Goal: Information Seeking & Learning: Learn about a topic

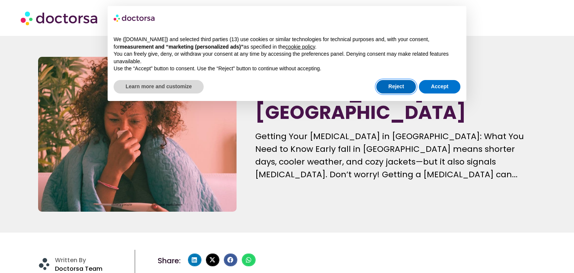
click at [398, 85] on button "Reject" at bounding box center [397, 86] width 40 height 13
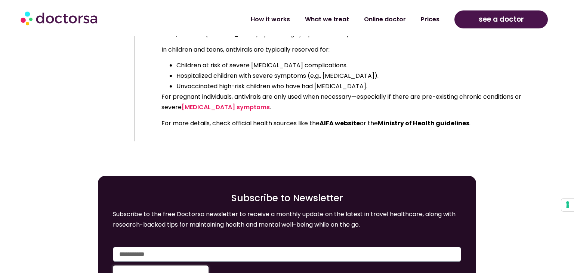
scroll to position [2523, 0]
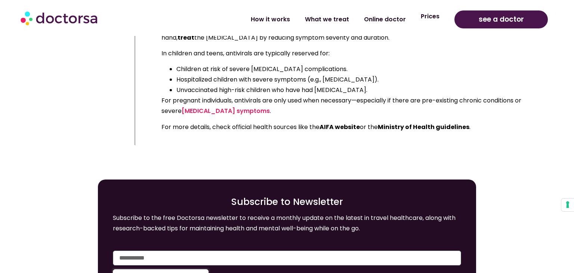
click at [432, 18] on link "Prices" at bounding box center [431, 16] width 34 height 17
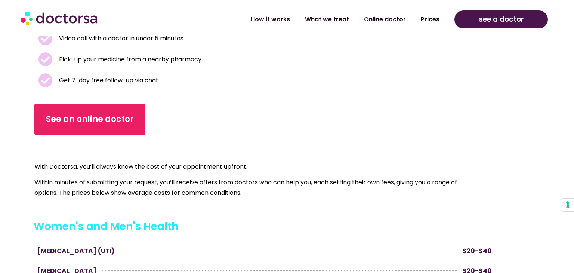
scroll to position [217, 0]
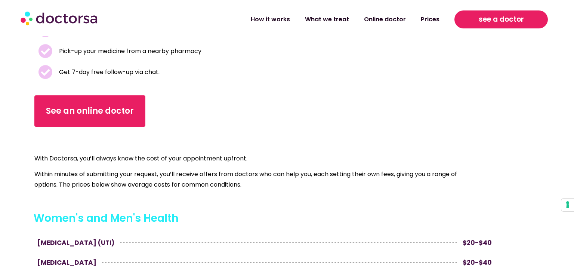
click at [527, 19] on link "see a doctor" at bounding box center [501, 19] width 93 height 18
